Goal: Find specific page/section: Find specific page/section

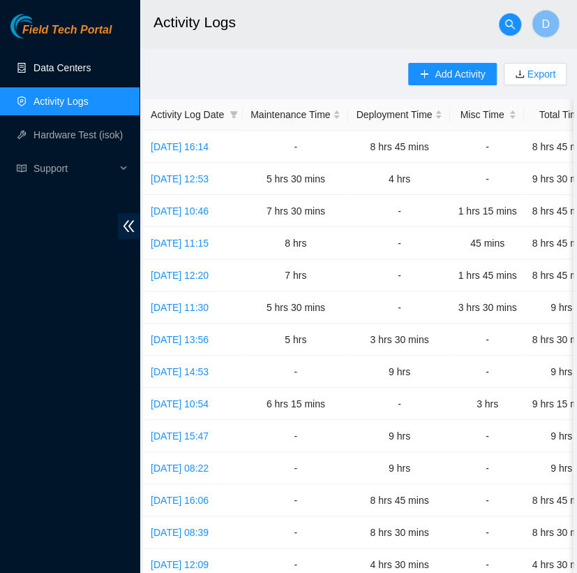
click at [91, 67] on link "Data Centers" at bounding box center [62, 67] width 57 height 11
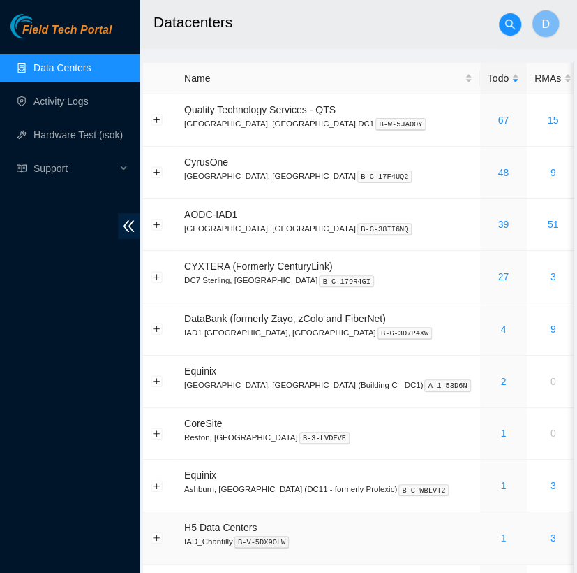
click at [501, 533] on link "1" at bounding box center [504, 537] width 6 height 11
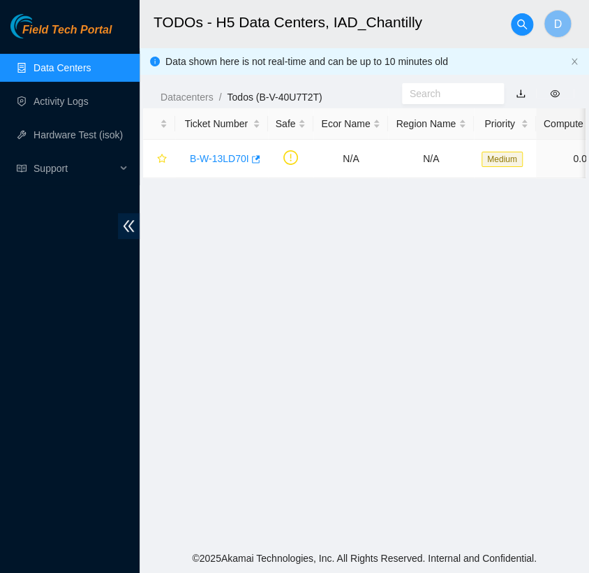
click at [82, 73] on link "Data Centers" at bounding box center [62, 67] width 57 height 11
